Goal: Information Seeking & Learning: Learn about a topic

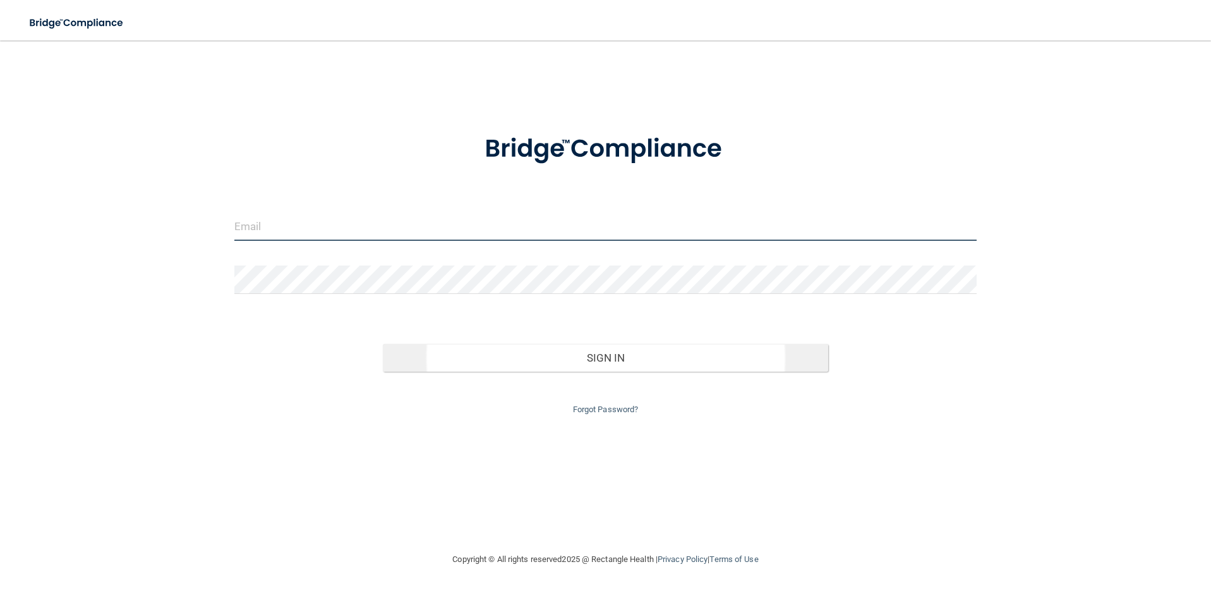
type input "[EMAIL_ADDRESS][DOMAIN_NAME]"
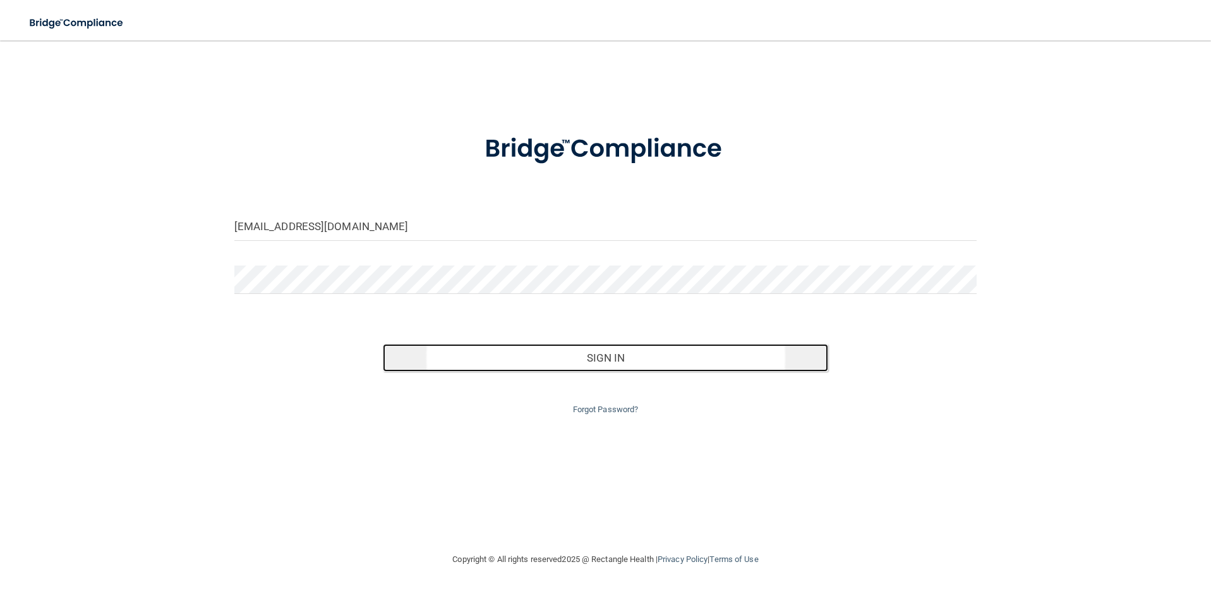
click at [766, 363] on button "Sign In" at bounding box center [605, 358] width 445 height 28
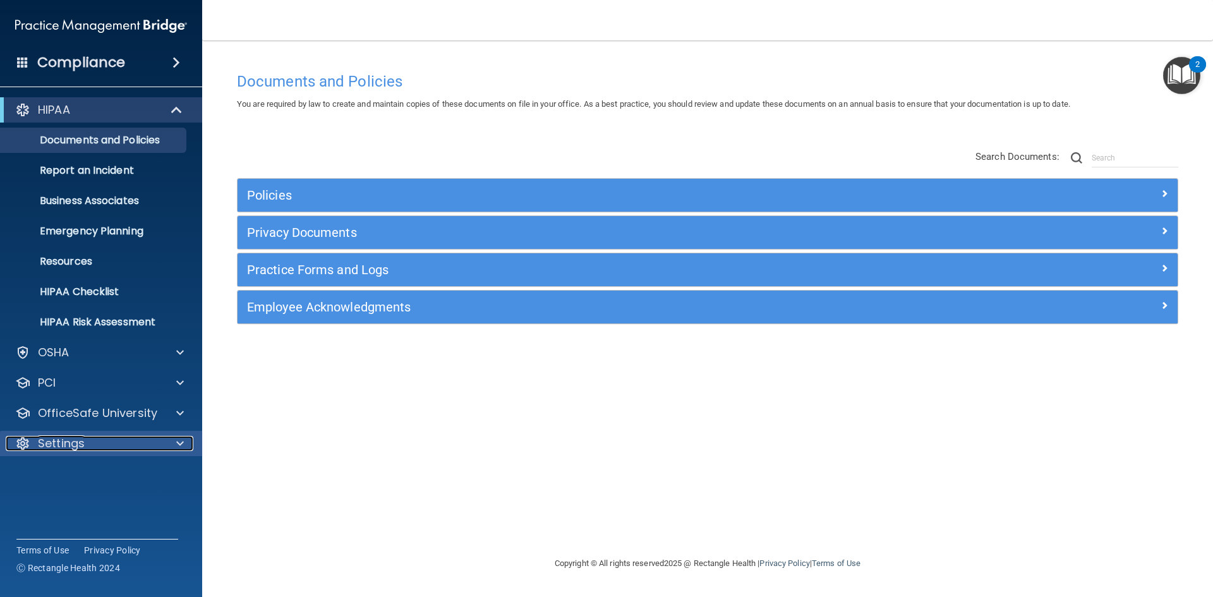
click at [99, 439] on div "Settings" at bounding box center [84, 443] width 157 height 15
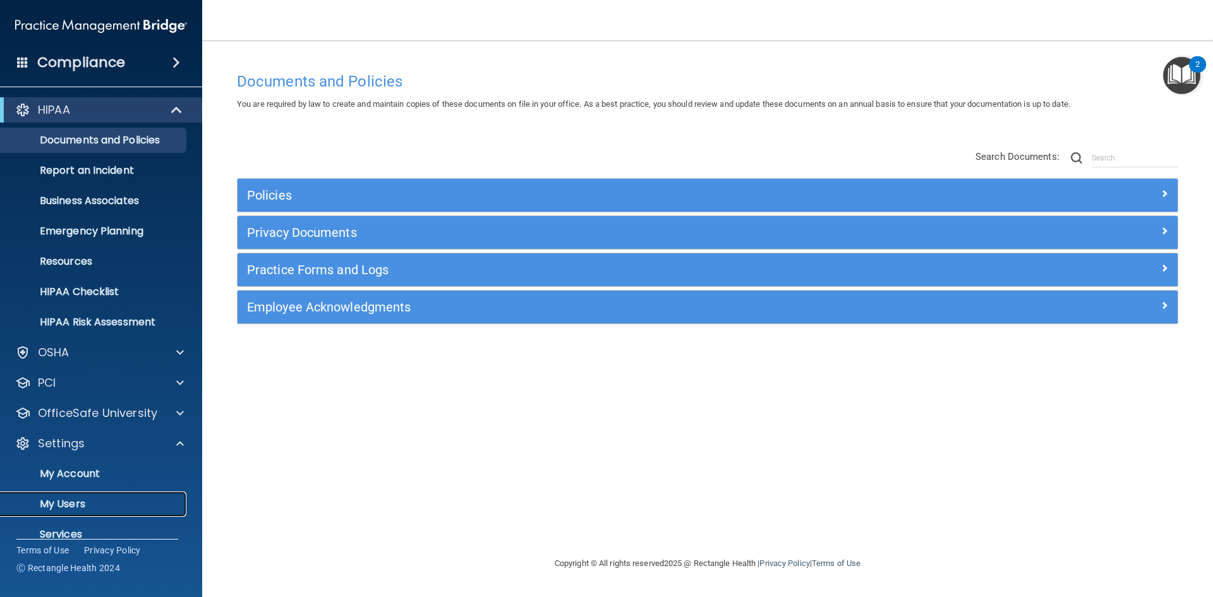
click at [90, 510] on link "My Users" at bounding box center [86, 503] width 199 height 25
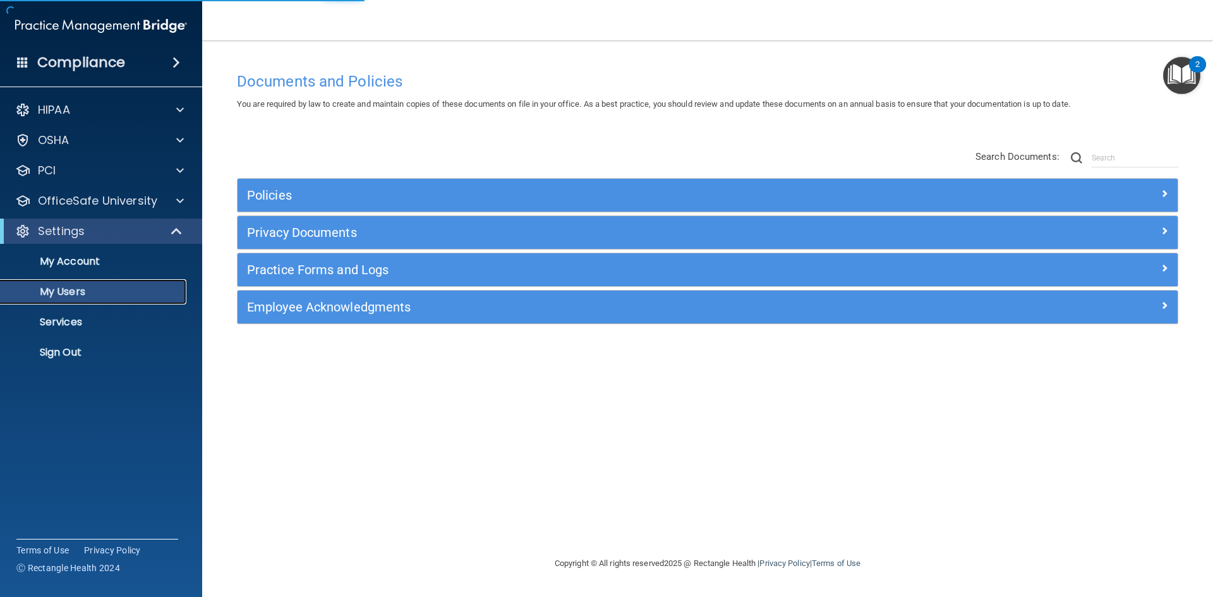
select select "20"
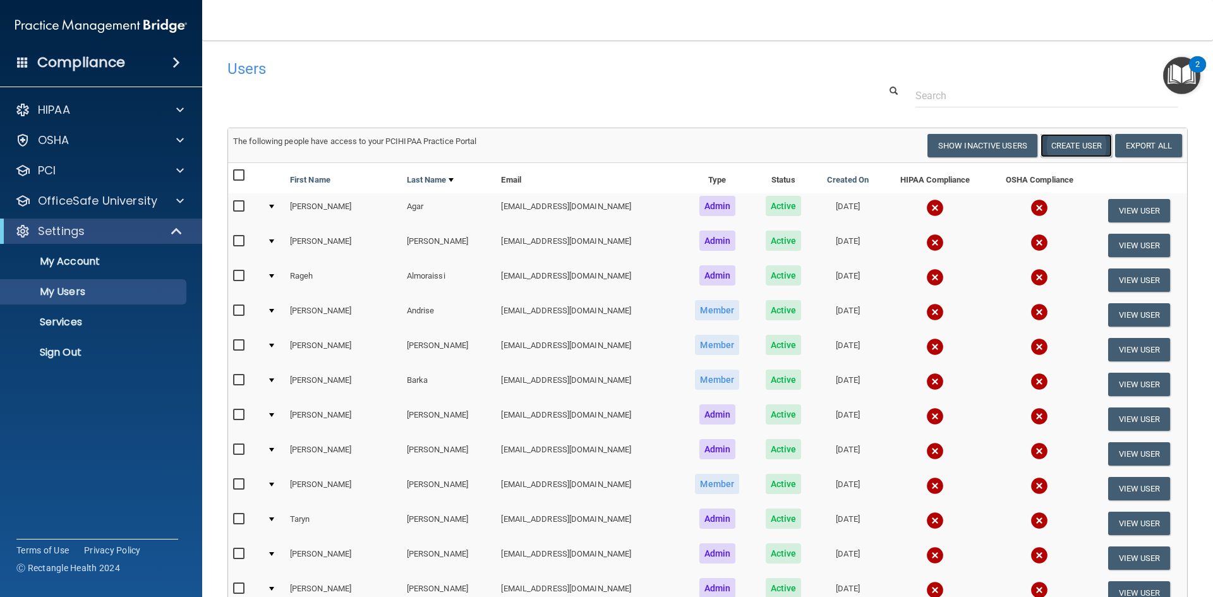
click at [1066, 154] on button "Create User" at bounding box center [1075, 145] width 71 height 23
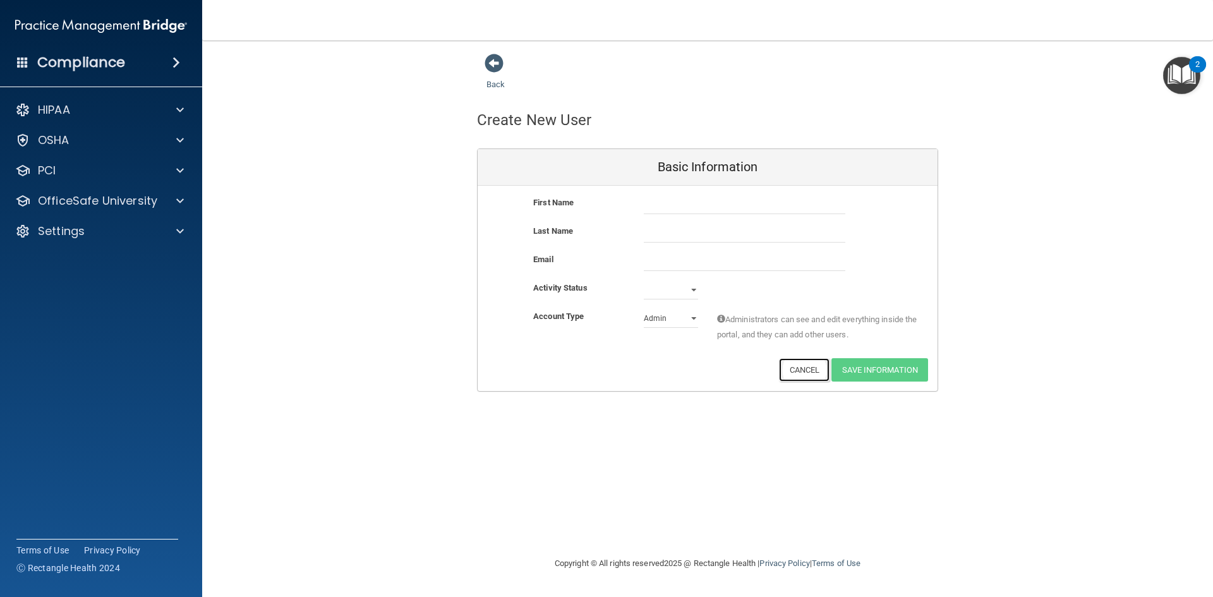
click at [808, 378] on button "Cancel" at bounding box center [804, 369] width 51 height 23
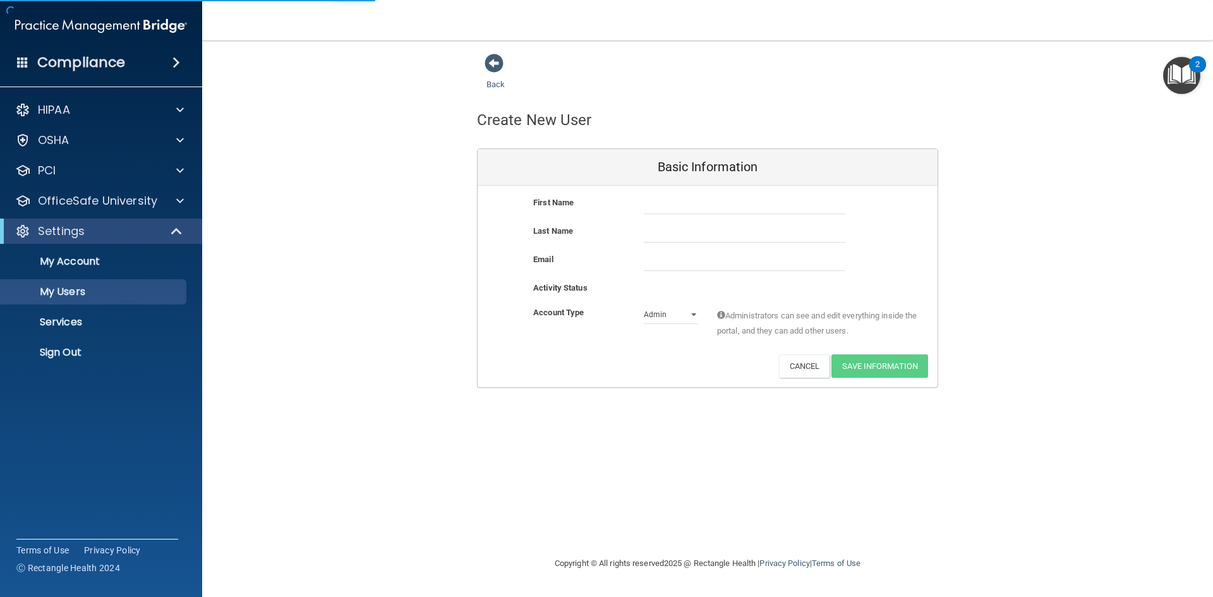
select select "20"
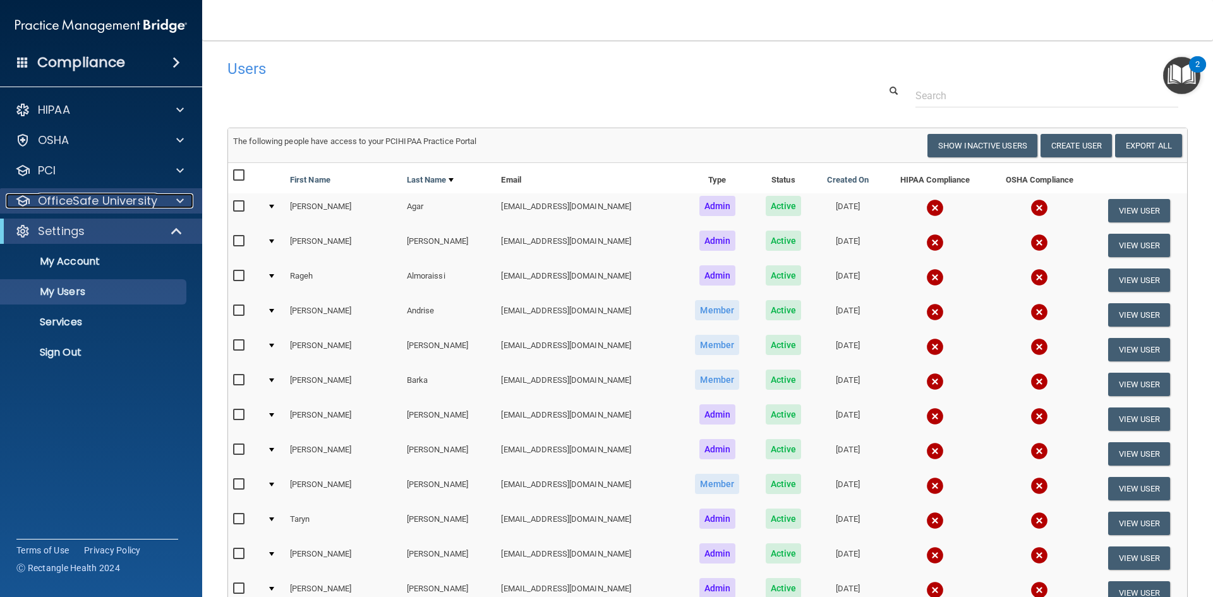
click at [119, 198] on p "OfficeSafe University" at bounding box center [97, 200] width 119 height 15
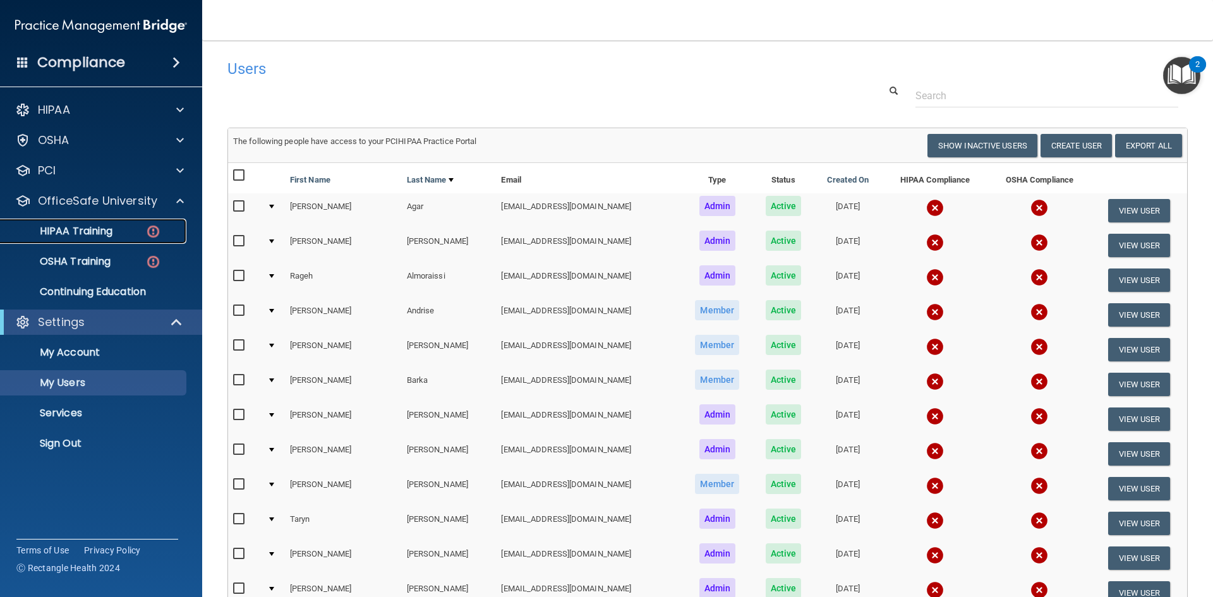
click at [89, 242] on link "HIPAA Training" at bounding box center [86, 231] width 199 height 25
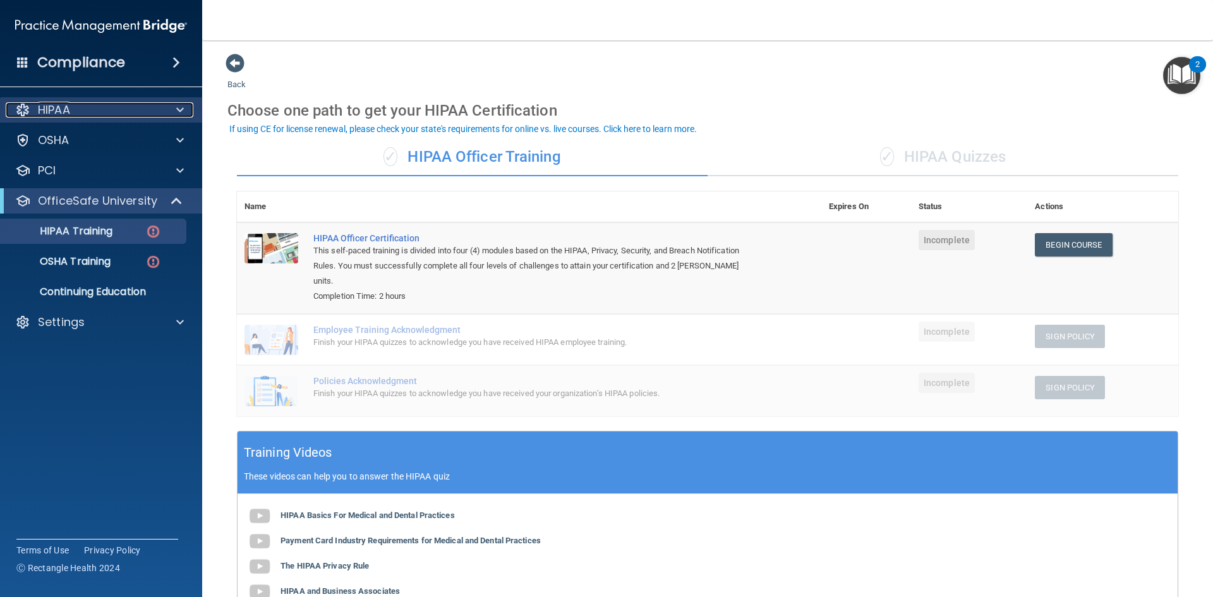
click at [183, 114] on span at bounding box center [180, 109] width 8 height 15
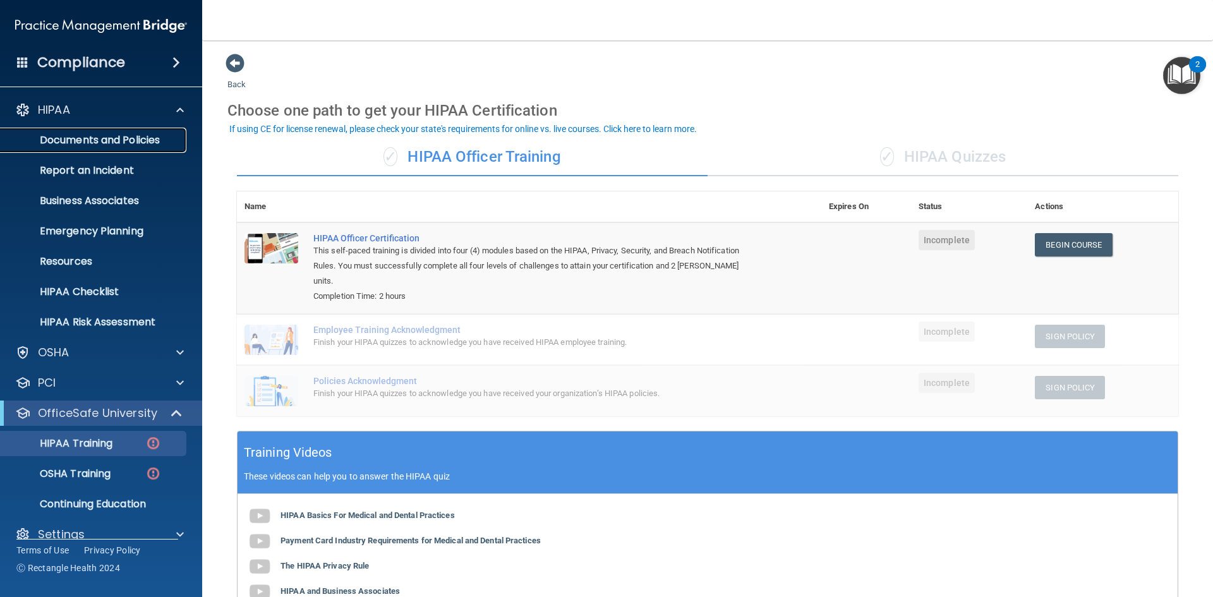
click at [168, 142] on p "Documents and Policies" at bounding box center [94, 140] width 172 height 13
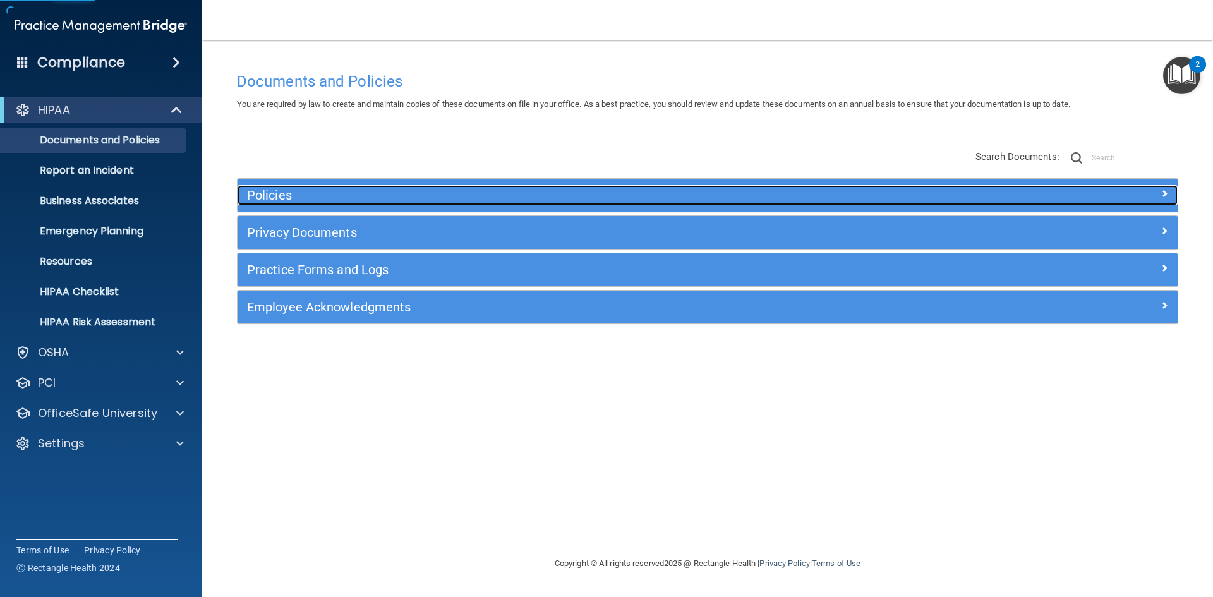
click at [370, 202] on h5 "Policies" at bounding box center [590, 195] width 686 height 14
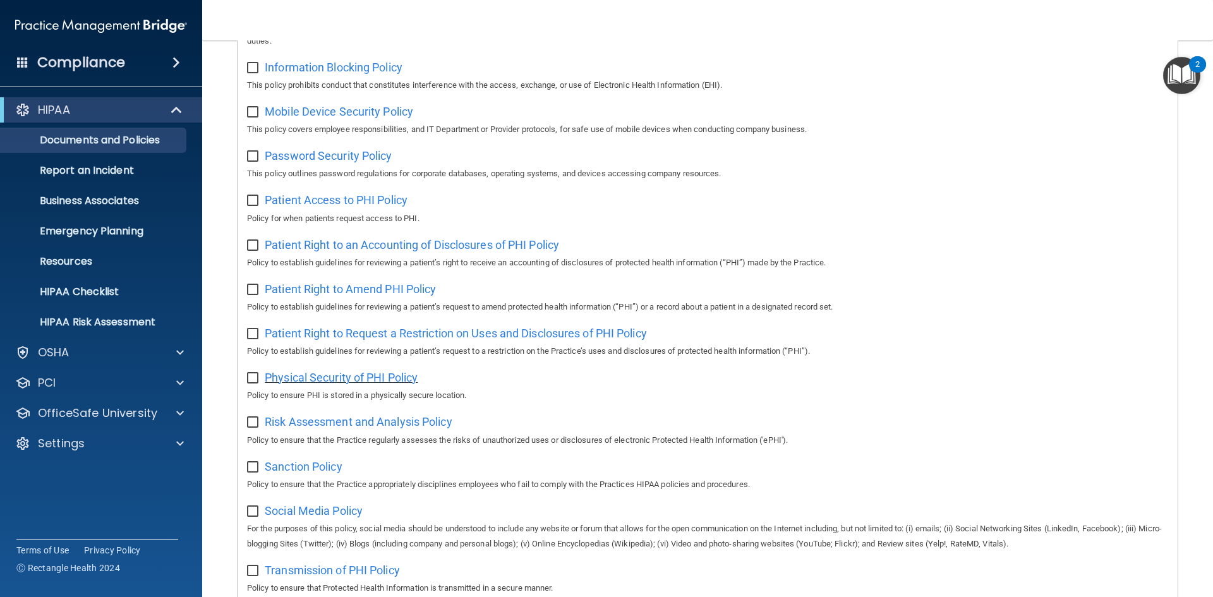
scroll to position [379, 0]
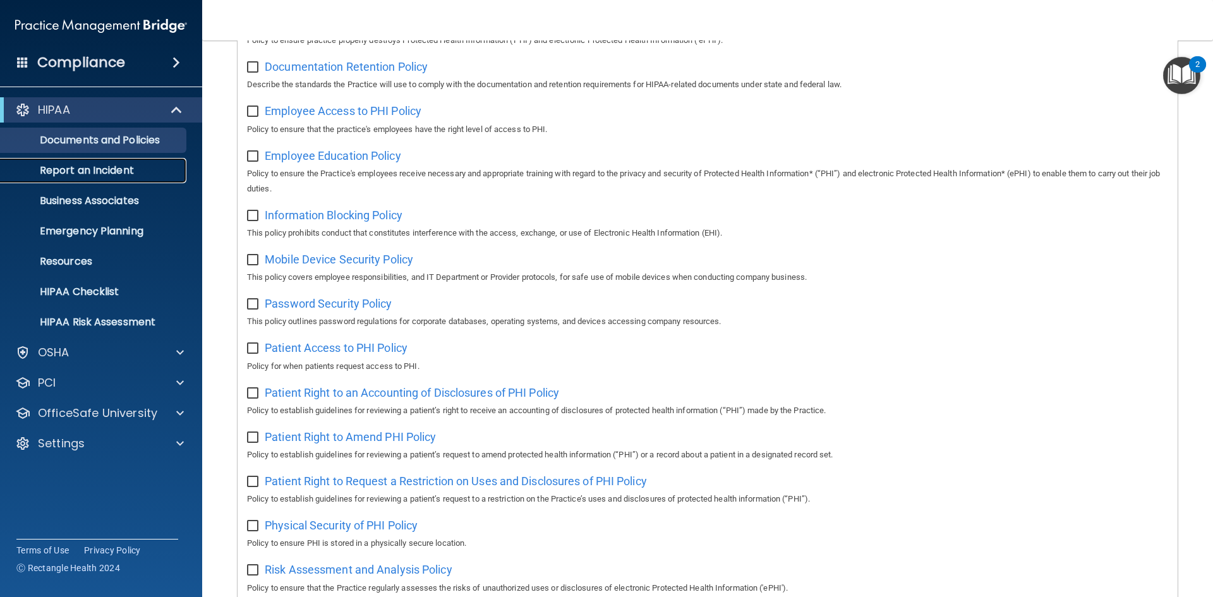
click at [113, 172] on p "Report an Incident" at bounding box center [94, 170] width 172 height 13
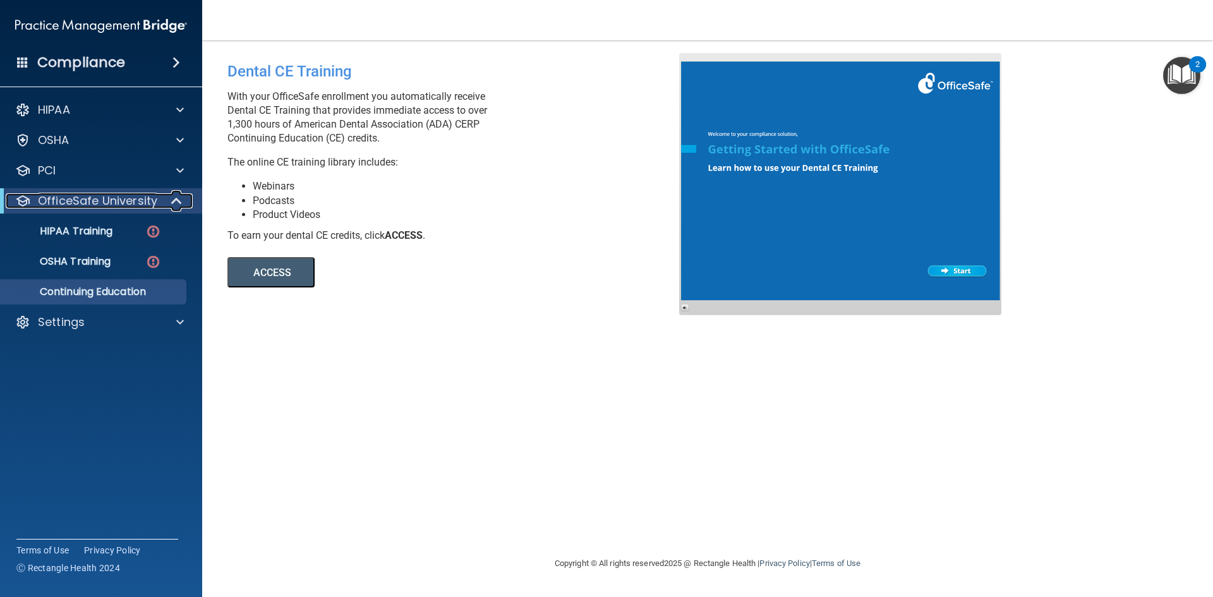
click at [127, 203] on p "OfficeSafe University" at bounding box center [97, 200] width 119 height 15
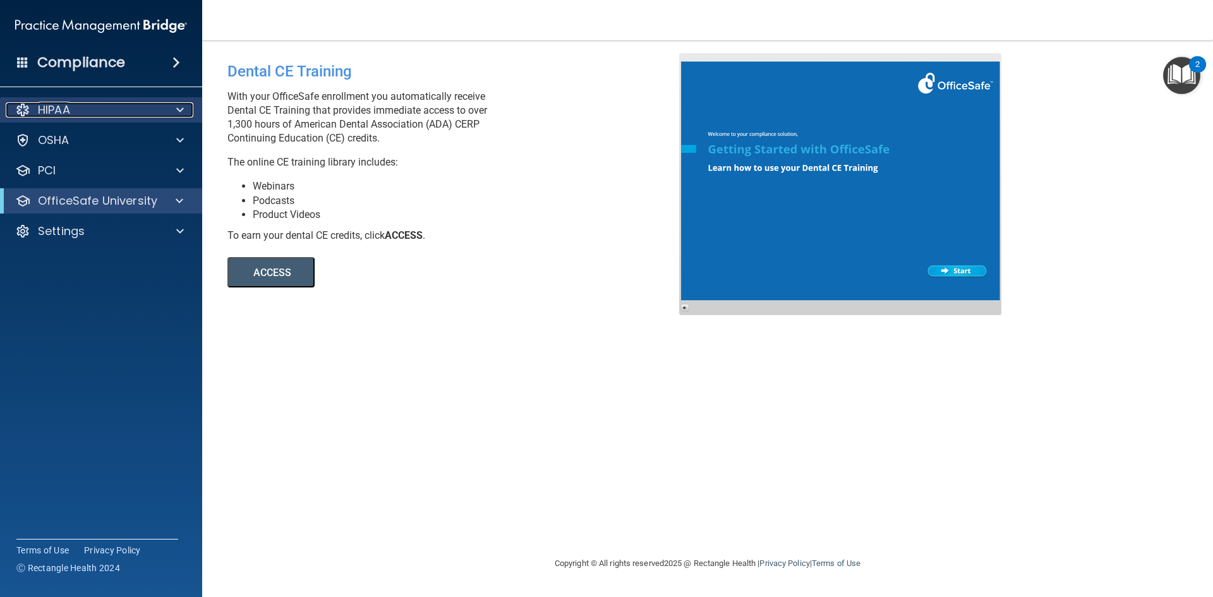
click at [131, 112] on div "HIPAA" at bounding box center [84, 109] width 157 height 15
